Goal: Information Seeking & Learning: Learn about a topic

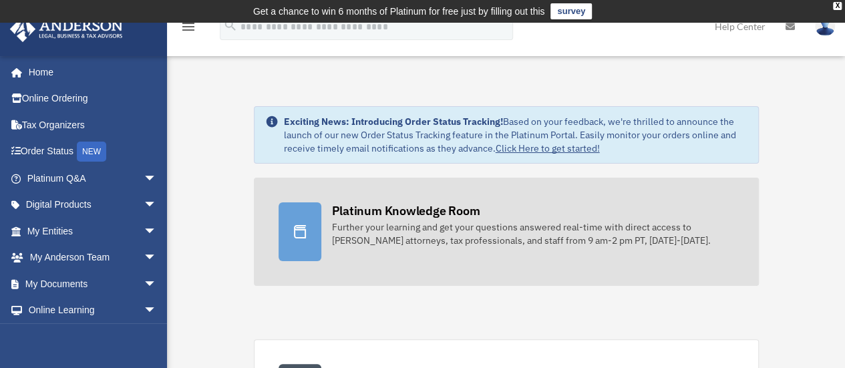
click at [458, 211] on div "Platinum Knowledge Room" at bounding box center [406, 210] width 148 height 17
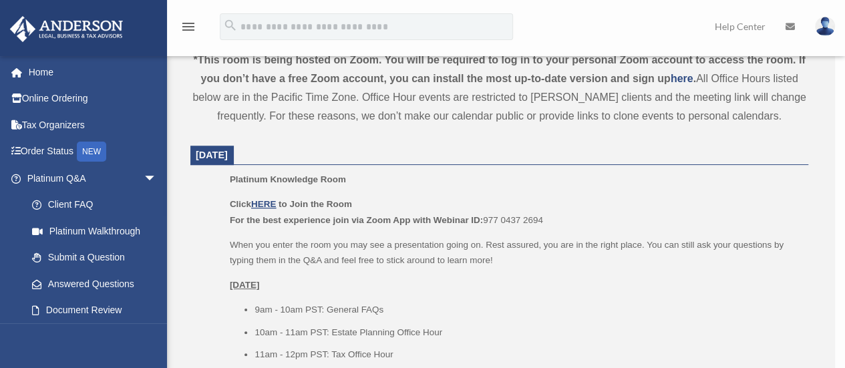
scroll to position [691, 0]
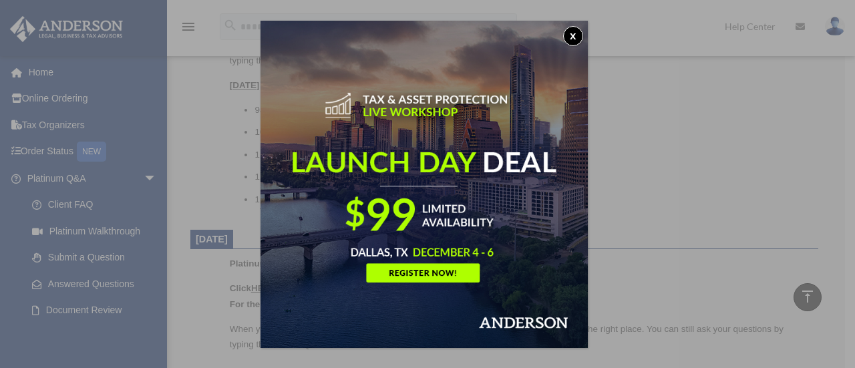
click at [580, 31] on button "x" at bounding box center [573, 36] width 20 height 20
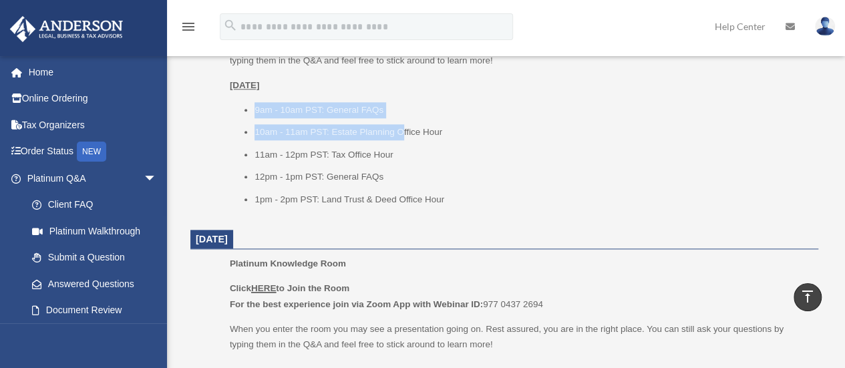
drag, startPoint x: 246, startPoint y: 104, endPoint x: 404, endPoint y: 121, distance: 158.7
click at [404, 121] on ul "9am - 10am PST: General FAQs 10am - 11am PST: Estate Planning Office Hour 11am …" at bounding box center [519, 155] width 579 height 106
click at [454, 117] on li "9am - 10am PST: General FAQs" at bounding box center [532, 110] width 555 height 16
drag, startPoint x: 256, startPoint y: 128, endPoint x: 444, endPoint y: 133, distance: 188.5
click at [444, 133] on li "10am - 11am PST: Estate Planning Office Hour" at bounding box center [532, 132] width 555 height 16
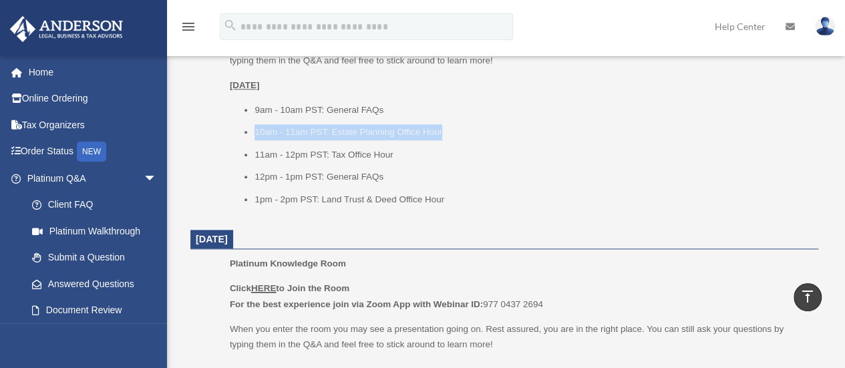
click at [467, 131] on li "10am - 11am PST: Estate Planning Office Hour" at bounding box center [532, 132] width 555 height 16
drag, startPoint x: 449, startPoint y: 132, endPoint x: 254, endPoint y: 124, distance: 195.3
click at [254, 124] on ul "9am - 10am PST: General FAQs 10am - 11am PST: Estate Planning Office Hour 11am …" at bounding box center [519, 155] width 579 height 106
drag, startPoint x: 341, startPoint y: 132, endPoint x: 450, endPoint y: 128, distance: 109.6
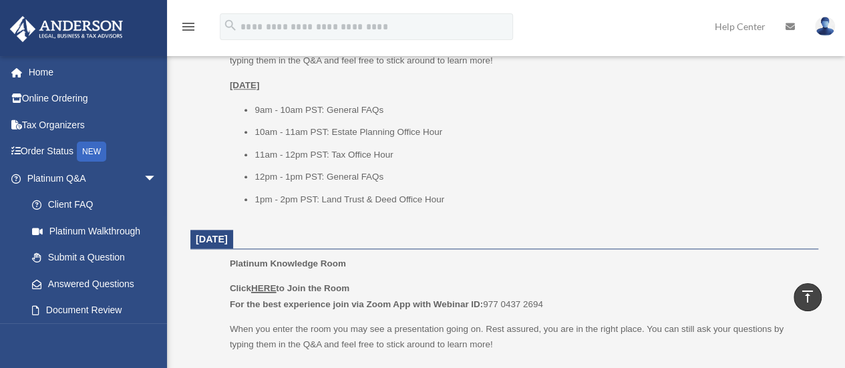
click at [341, 132] on li "10am - 11am PST: Estate Planning Office Hour" at bounding box center [532, 132] width 555 height 16
drag, startPoint x: 459, startPoint y: 129, endPoint x: 245, endPoint y: 129, distance: 213.9
click at [245, 129] on ul "9am - 10am PST: General FAQs 10am - 11am PST: Estate Planning Office Hour 11am …" at bounding box center [519, 155] width 579 height 106
drag, startPoint x: 458, startPoint y: 137, endPoint x: 251, endPoint y: 137, distance: 206.5
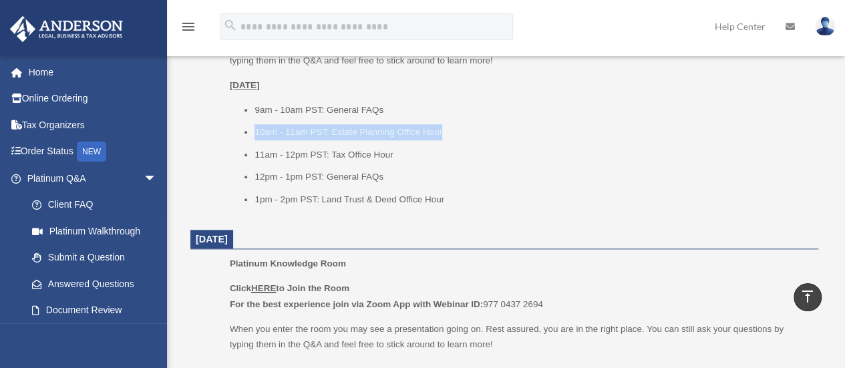
click at [251, 137] on ul "9am - 10am PST: General FAQs 10am - 11am PST: Estate Planning Office Hour 11am …" at bounding box center [519, 155] width 579 height 106
click at [257, 138] on li "10am - 11am PST: Estate Planning Office Hour" at bounding box center [532, 132] width 555 height 16
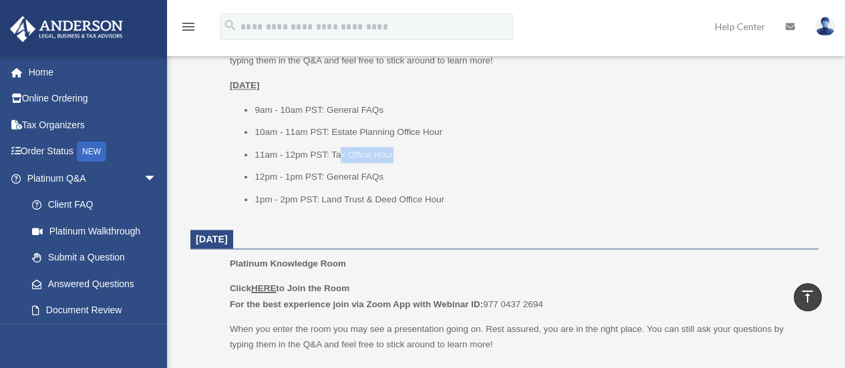
drag, startPoint x: 340, startPoint y: 154, endPoint x: 393, endPoint y: 157, distance: 52.9
click at [393, 157] on li "11am - 12pm PST: Tax Office Hour" at bounding box center [532, 155] width 555 height 16
click at [376, 178] on li "12pm - 1pm PST: General FAQs" at bounding box center [532, 177] width 555 height 16
drag, startPoint x: 384, startPoint y: 178, endPoint x: 332, endPoint y: 179, distance: 52.1
click at [332, 179] on li "12pm - 1pm PST: General FAQs" at bounding box center [532, 177] width 555 height 16
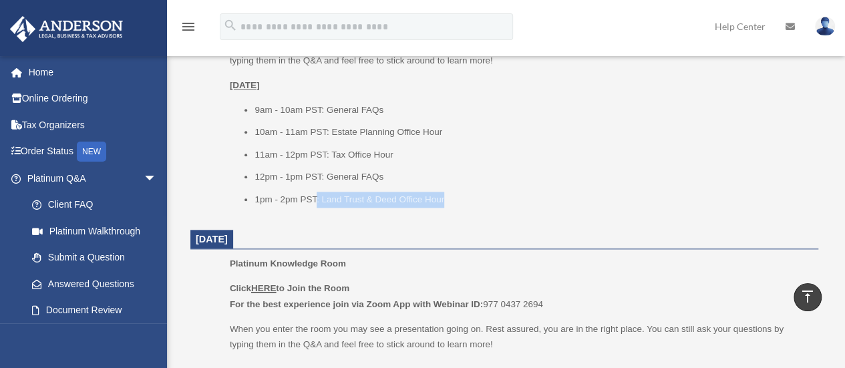
drag, startPoint x: 317, startPoint y: 197, endPoint x: 500, endPoint y: 200, distance: 182.5
click at [499, 201] on li "1pm - 2pm PST: Land Trust & Deed Office Hour" at bounding box center [532, 200] width 555 height 16
click at [500, 200] on li "1pm - 2pm PST: Land Trust & Deed Office Hour" at bounding box center [532, 200] width 555 height 16
drag, startPoint x: 439, startPoint y: 200, endPoint x: 311, endPoint y: 193, distance: 128.5
click at [314, 195] on li "1pm - 2pm PST: Land Trust & Deed Office Hour" at bounding box center [532, 200] width 555 height 16
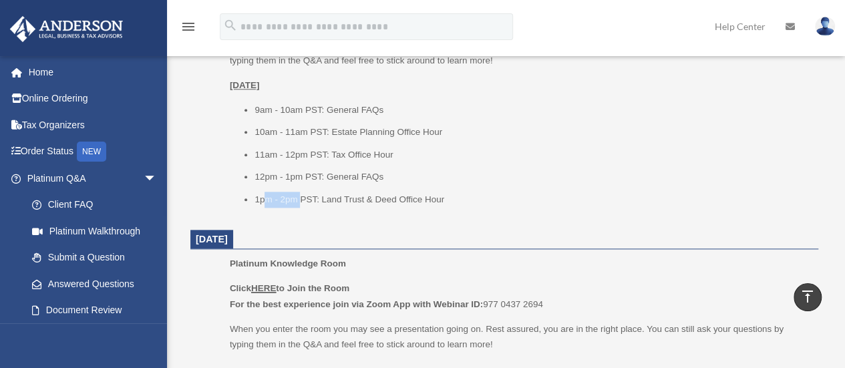
drag, startPoint x: 303, startPoint y: 204, endPoint x: 378, endPoint y: 212, distance: 75.9
click at [365, 211] on div "Platinum Knowledge Room Click HERE to Join the Room For the best experience joi…" at bounding box center [519, 94] width 579 height 245
click at [441, 200] on li "1pm - 2pm PST: Land Trust & Deed Office Hour" at bounding box center [532, 200] width 555 height 16
drag, startPoint x: 394, startPoint y: 151, endPoint x: 222, endPoint y: 150, distance: 172.4
click at [222, 150] on ul "Platinum Knowledge Room Click HERE to Join the Room For the best experience joi…" at bounding box center [504, 94] width 609 height 245
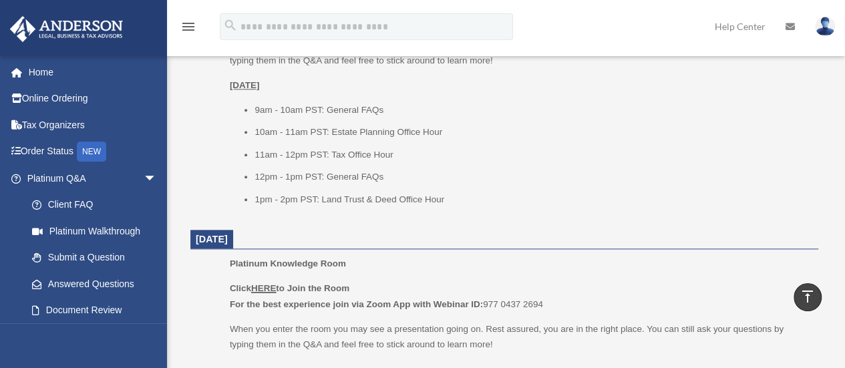
click at [408, 181] on li "12pm - 1pm PST: General FAQs" at bounding box center [532, 177] width 555 height 16
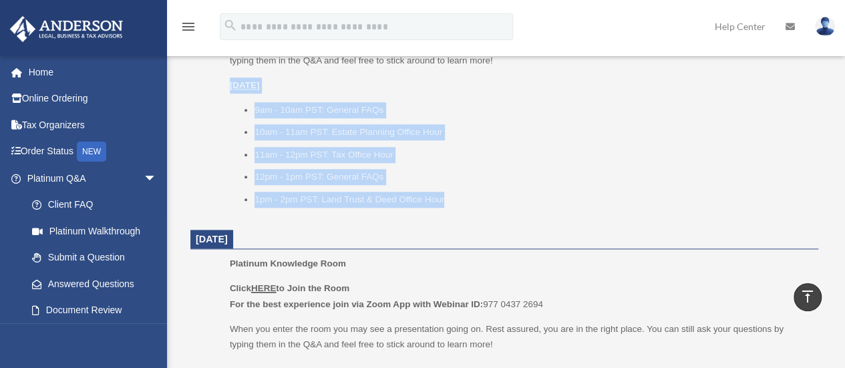
drag, startPoint x: 452, startPoint y: 210, endPoint x: 203, endPoint y: 87, distance: 277.4
click at [203, 87] on ul "Platinum Knowledge Room Click HERE to Join the Room For the best experience joi…" at bounding box center [504, 94] width 609 height 245
click at [231, 88] on u "Monday, September 22" at bounding box center [245, 85] width 30 height 10
drag, startPoint x: 233, startPoint y: 89, endPoint x: 448, endPoint y: 210, distance: 246.9
click at [442, 209] on div "Platinum Knowledge Room Click HERE to Join the Room For the best experience joi…" at bounding box center [519, 94] width 579 height 245
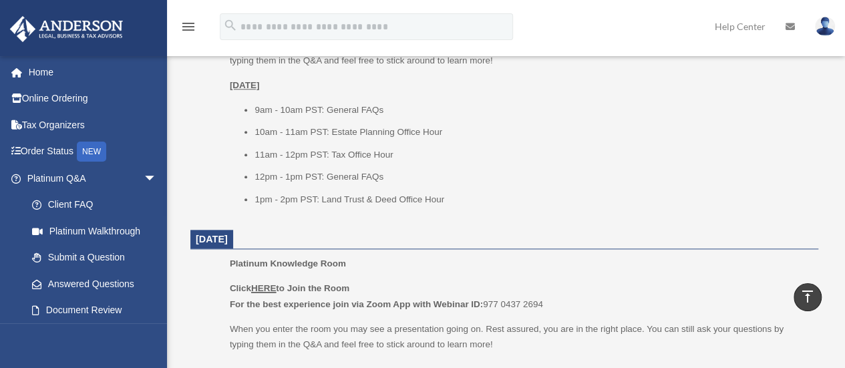
click at [454, 211] on div "Platinum Knowledge Room Click HERE to Join the Room For the best experience joi…" at bounding box center [519, 94] width 579 height 245
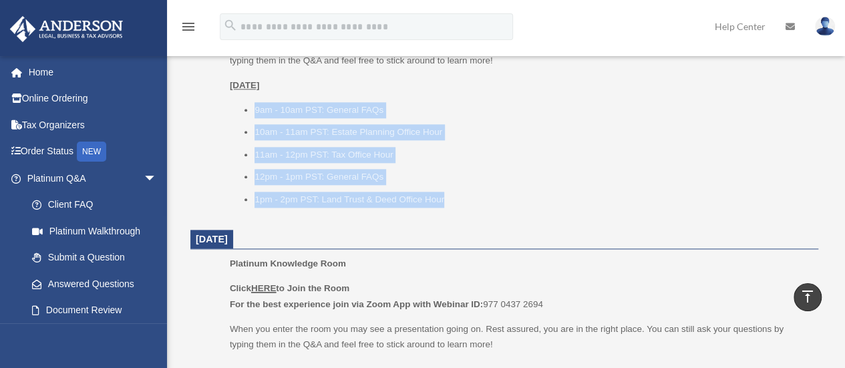
drag, startPoint x: 451, startPoint y: 196, endPoint x: 220, endPoint y: 94, distance: 252.8
click at [220, 94] on ul "Platinum Knowledge Room Click HERE to Join the Room For the best experience joi…" at bounding box center [504, 94] width 609 height 245
drag, startPoint x: 222, startPoint y: 94, endPoint x: 247, endPoint y: 102, distance: 26.0
click at [222, 94] on ul "Platinum Knowledge Room Click HERE to Join the Room For the best experience joi…" at bounding box center [504, 94] width 609 height 245
drag, startPoint x: 461, startPoint y: 204, endPoint x: 209, endPoint y: 89, distance: 276.9
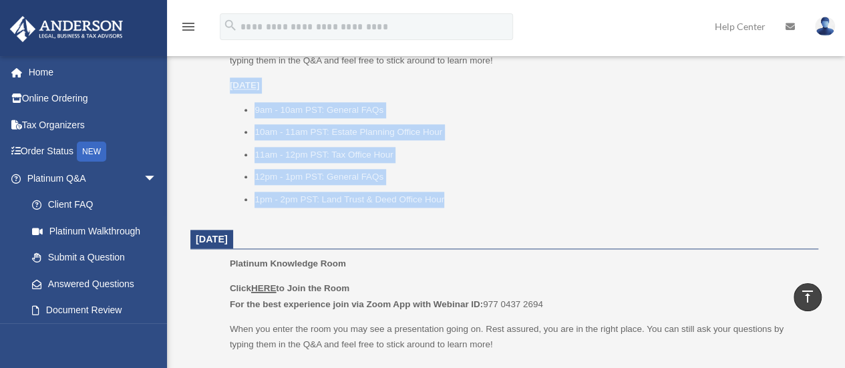
click at [209, 89] on ul "Platinum Knowledge Room Click HERE to Join the Room For the best experience joi…" at bounding box center [504, 94] width 609 height 245
click at [460, 125] on li "10am - 11am PST: Estate Planning Office Hour" at bounding box center [532, 132] width 555 height 16
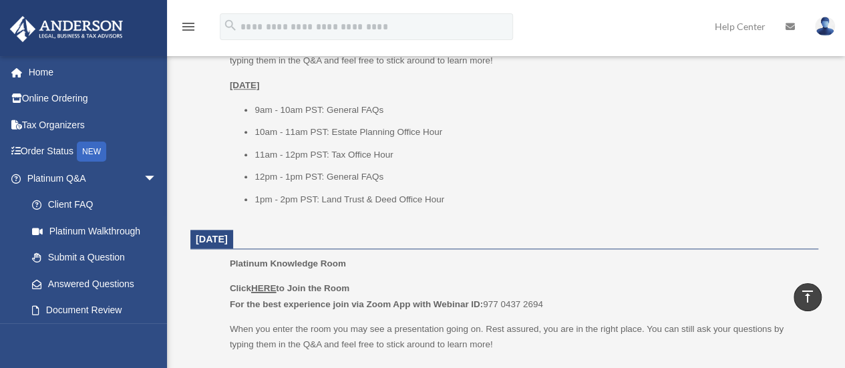
click at [452, 213] on div "Platinum Knowledge Room Click HERE to Join the Room For the best experience joi…" at bounding box center [519, 94] width 579 height 245
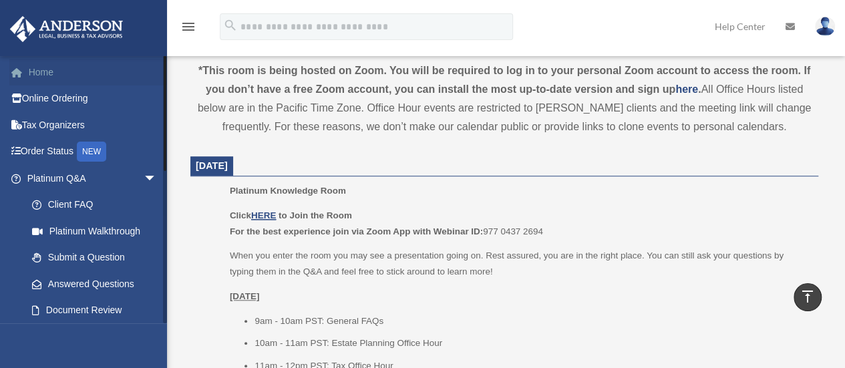
scroll to position [424, 0]
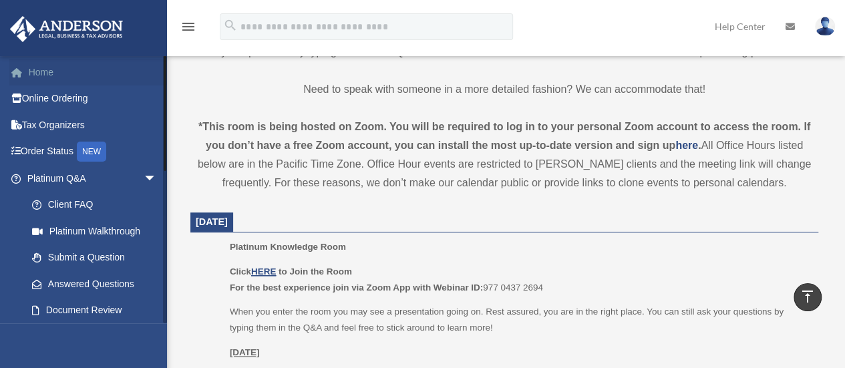
click at [39, 74] on link "Home" at bounding box center [93, 72] width 168 height 27
click at [44, 63] on link "Home" at bounding box center [93, 72] width 168 height 27
click at [94, 27] on img at bounding box center [66, 29] width 121 height 26
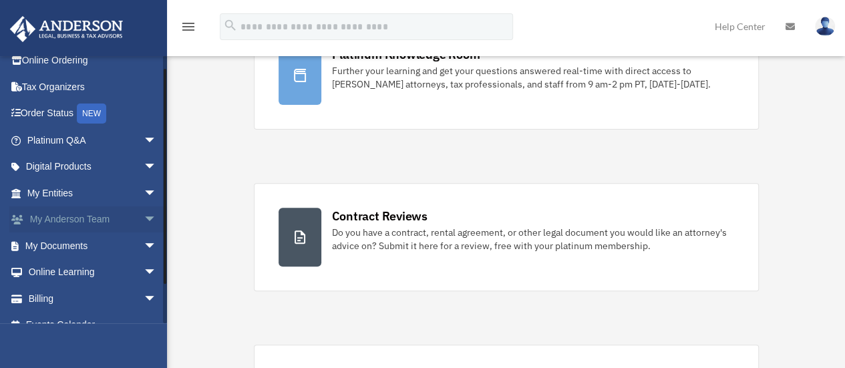
scroll to position [55, 0]
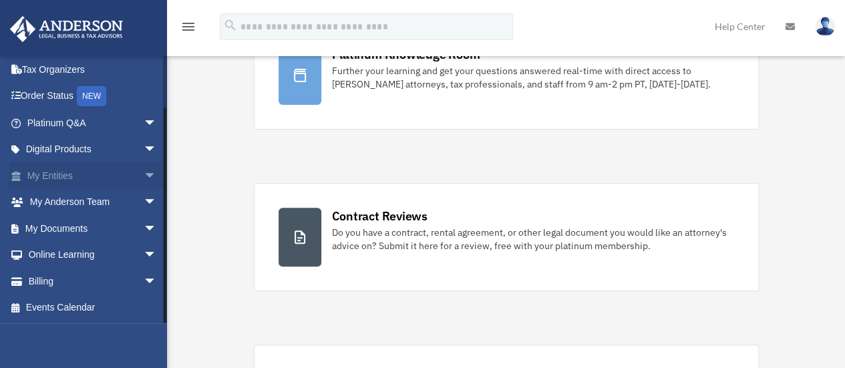
click at [144, 171] on span "arrow_drop_down" at bounding box center [157, 175] width 27 height 27
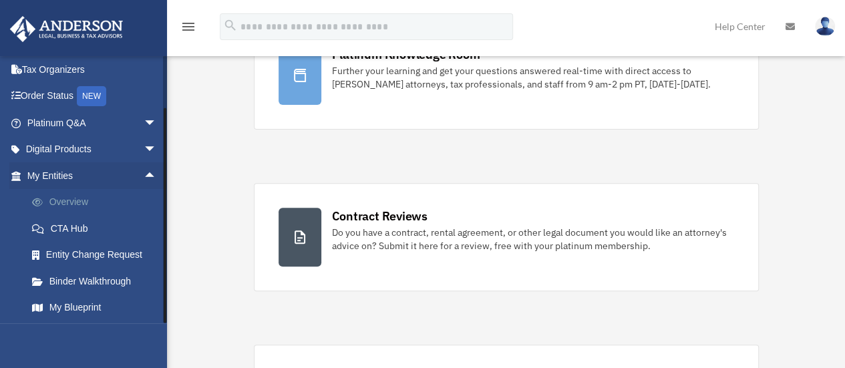
click at [96, 202] on link "Overview" at bounding box center [98, 202] width 158 height 27
click at [65, 202] on link "Overview" at bounding box center [98, 202] width 158 height 27
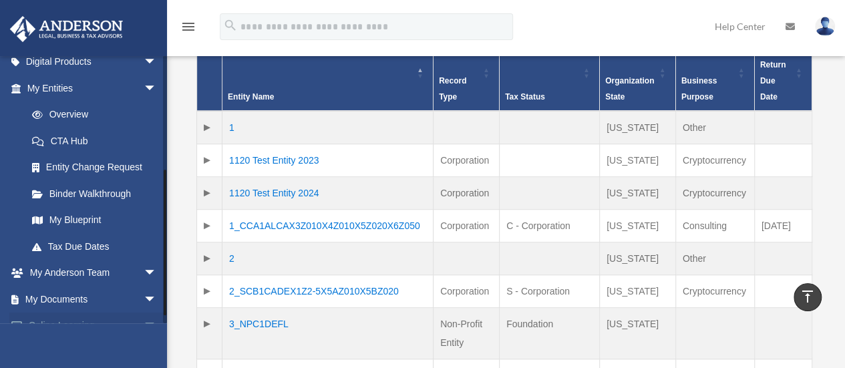
scroll to position [200, 0]
